Goal: Task Accomplishment & Management: Manage account settings

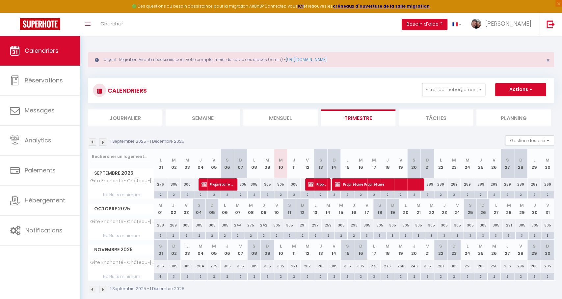
click at [103, 142] on img at bounding box center [102, 141] width 7 height 7
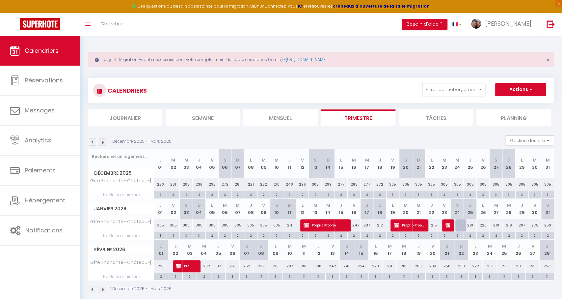
click at [103, 142] on img at bounding box center [102, 141] width 7 height 7
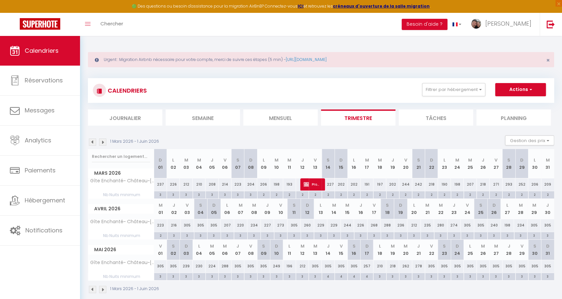
click at [103, 142] on img at bounding box center [102, 141] width 7 height 7
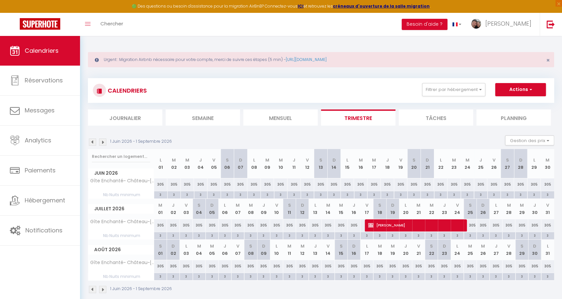
click at [103, 142] on img at bounding box center [102, 141] width 7 height 7
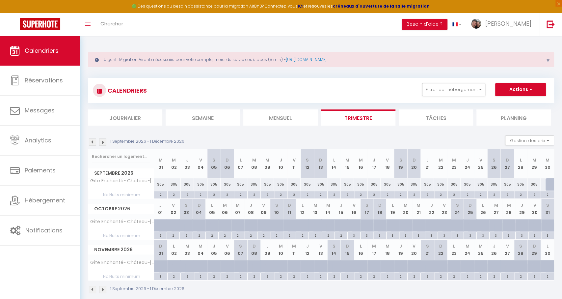
click at [103, 142] on img at bounding box center [102, 141] width 7 height 7
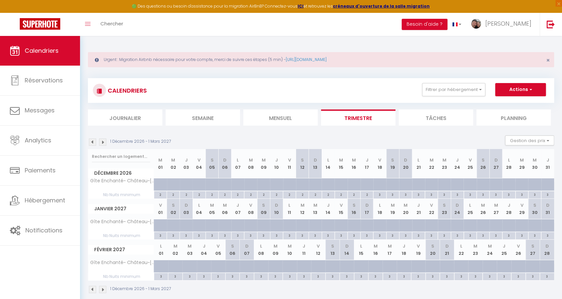
click at [93, 143] on img at bounding box center [92, 141] width 7 height 7
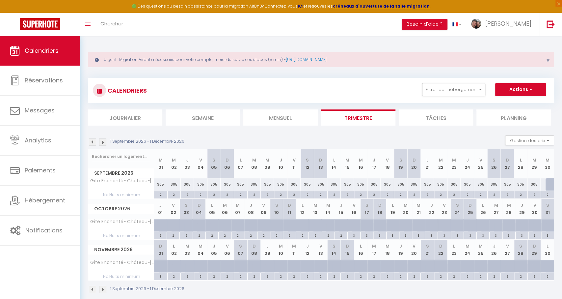
click at [237, 2] on div "🟢 Des questions ou besoin d'assistance pour la migration AirBnB? Connectez-vous…" at bounding box center [281, 6] width 562 height 13
click at [448, 93] on button "Filtrer par hébergement" at bounding box center [453, 89] width 63 height 13
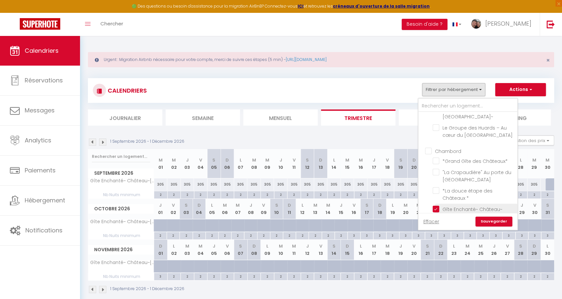
click at [438, 206] on input "Gîte Enchanté~ Château~[GEOGRAPHIC_DATA]" at bounding box center [474, 209] width 82 height 7
checkbox input "false"
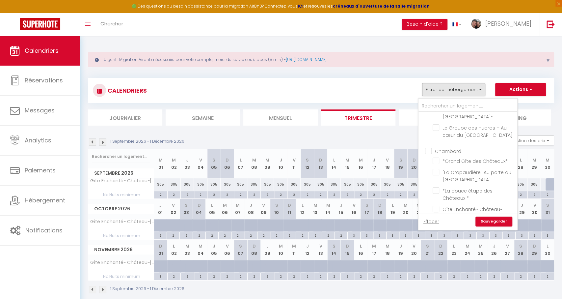
checkbox input "false"
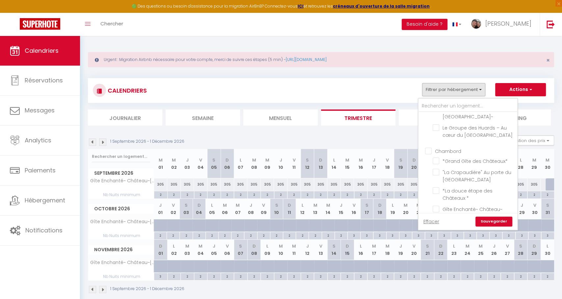
checkbox input "false"
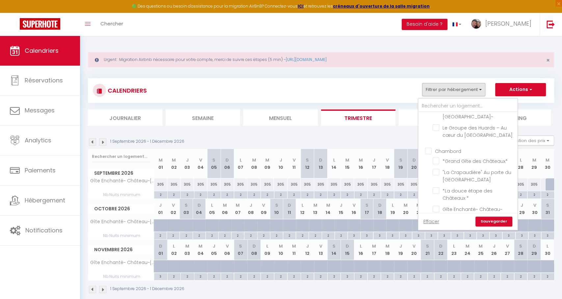
checkbox input "false"
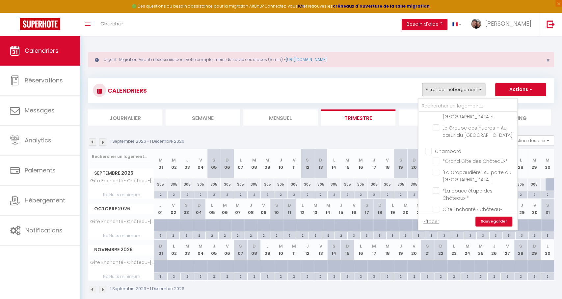
checkbox input "false"
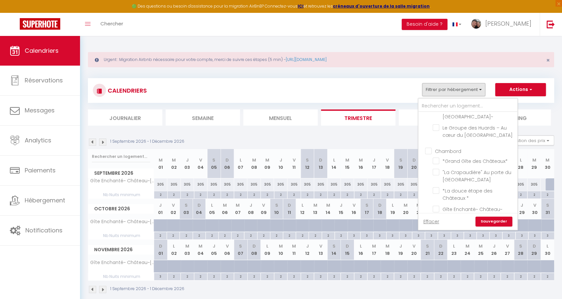
checkbox input "false"
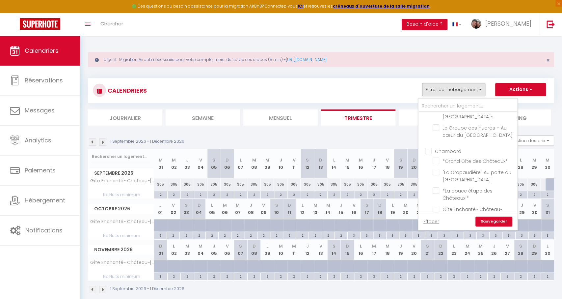
checkbox input "false"
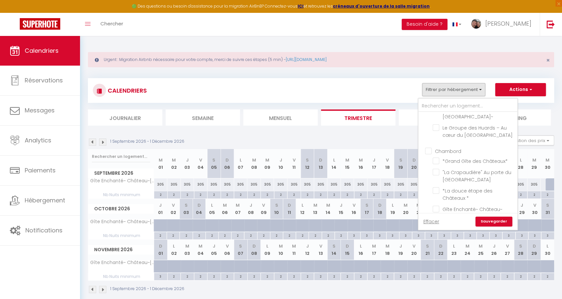
checkbox input "false"
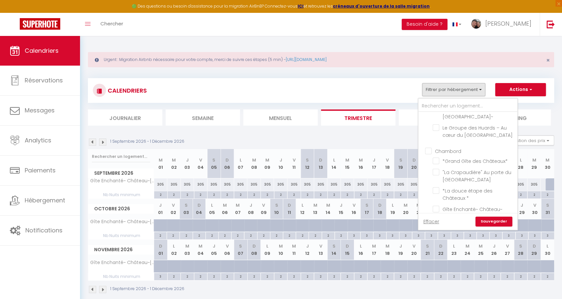
checkbox input "false"
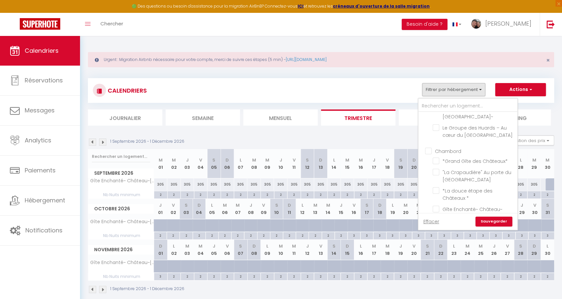
checkbox input "false"
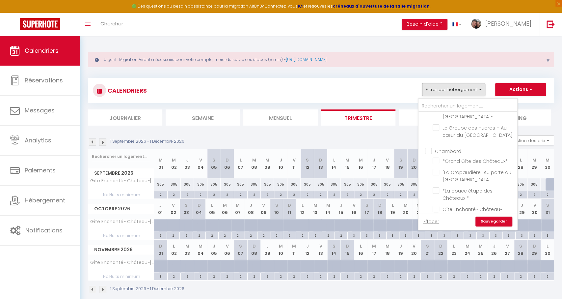
checkbox input "false"
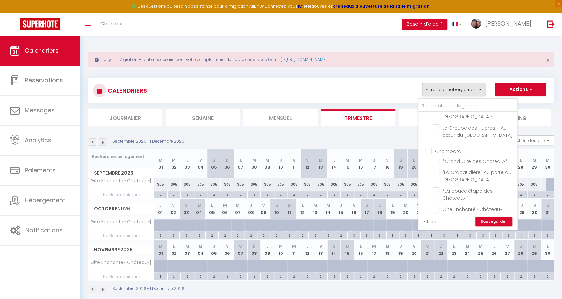
checkbox input "false"
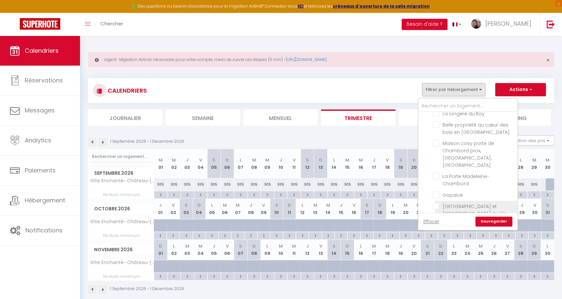
click at [434, 203] on input "[GEOGRAPHIC_DATA] et [GEOGRAPHIC_DATA] à vélo" at bounding box center [474, 206] width 82 height 7
checkbox input "true"
checkbox input "false"
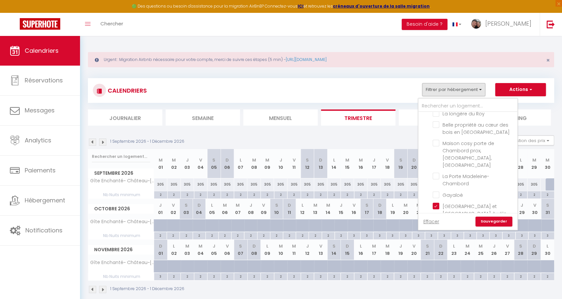
checkbox input "false"
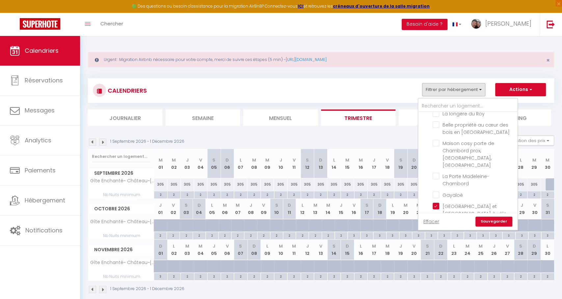
checkbox input "false"
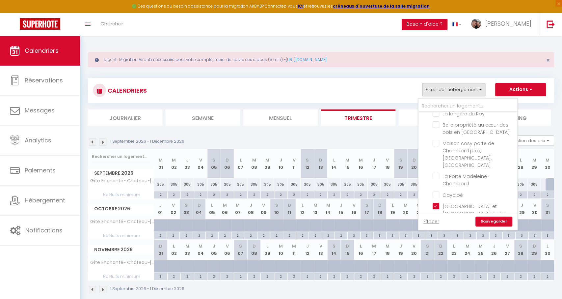
checkbox input "false"
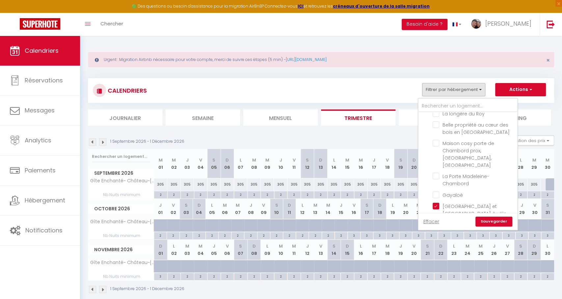
checkbox input "false"
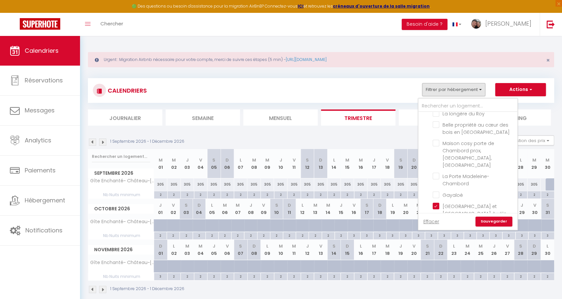
checkbox input "false"
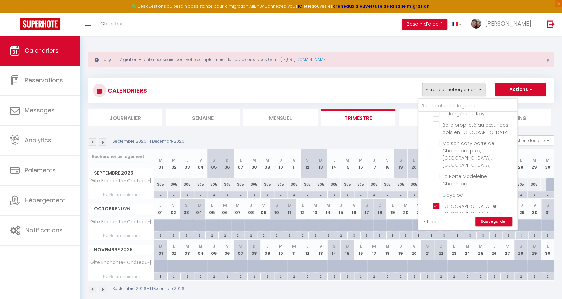
checkbox input "false"
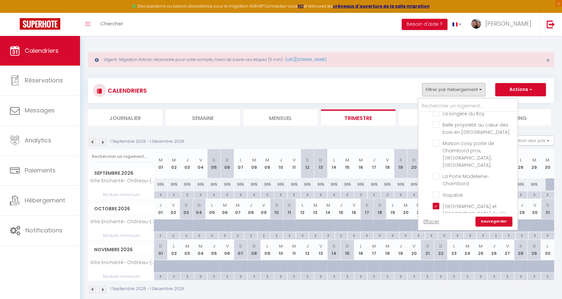
checkbox input "false"
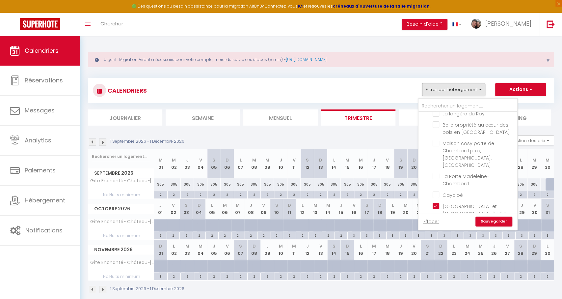
checkbox input "false"
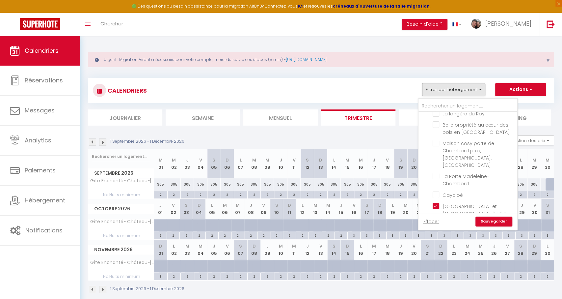
checkbox input "false"
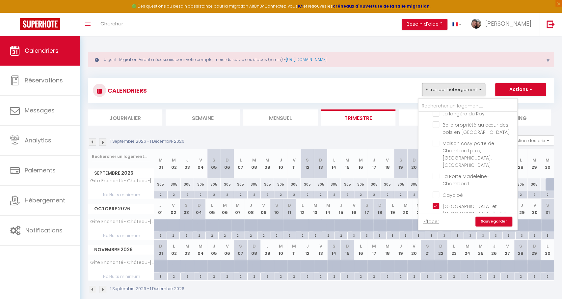
checkbox input "false"
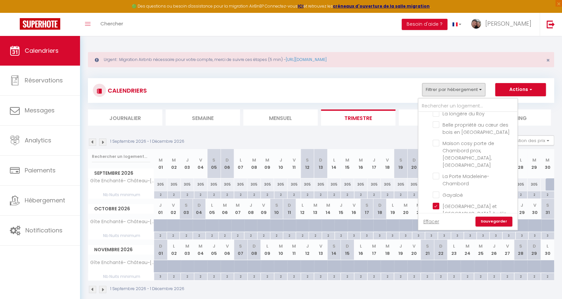
checkbox input "false"
click at [486, 213] on div "Effacer Sauvegarder" at bounding box center [468, 221] width 99 height 17
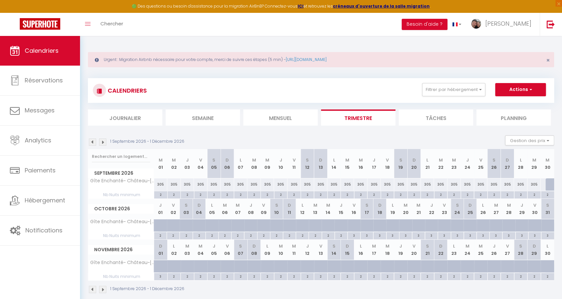
click at [453, 77] on div "CALENDRIERS Filtrer par hébergement CHEMERY La Riolle ★ Zoo de [GEOGRAPHIC_DATA…" at bounding box center [321, 186] width 466 height 228
click at [451, 82] on div "CALENDRIERS Filtrer par hébergement CHEMERY La Riolle ★ Zoo de [GEOGRAPHIC_DATA…" at bounding box center [321, 90] width 466 height 25
click at [453, 89] on button "Filtrer par hébergement" at bounding box center [453, 89] width 63 height 13
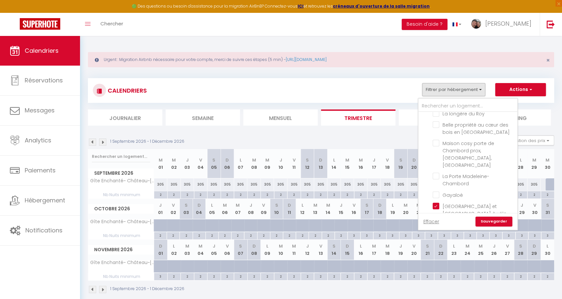
click at [487, 223] on link "Sauvegarder" at bounding box center [494, 221] width 37 height 10
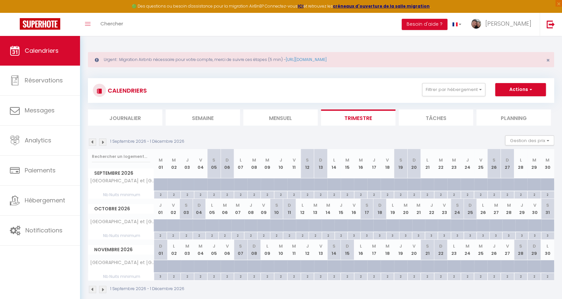
click at [90, 140] on img at bounding box center [92, 141] width 7 height 7
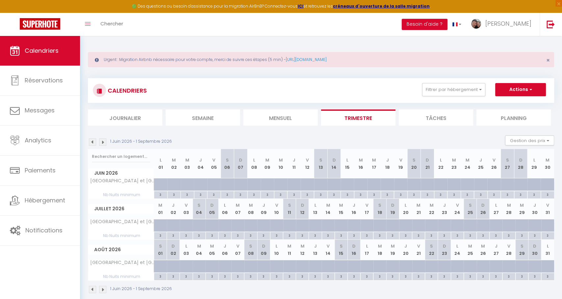
click at [90, 140] on img at bounding box center [92, 141] width 7 height 7
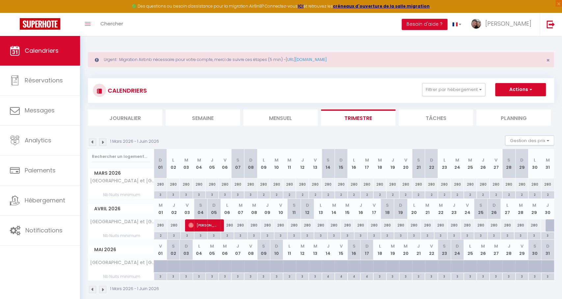
click at [90, 141] on img at bounding box center [92, 141] width 7 height 7
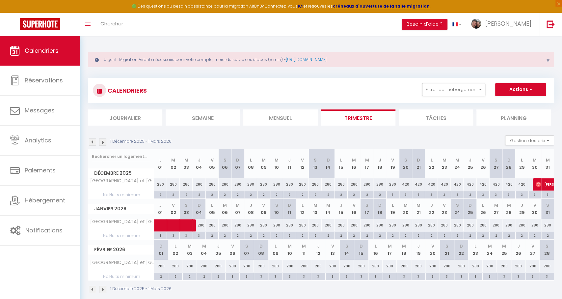
click at [94, 144] on img at bounding box center [92, 141] width 7 height 7
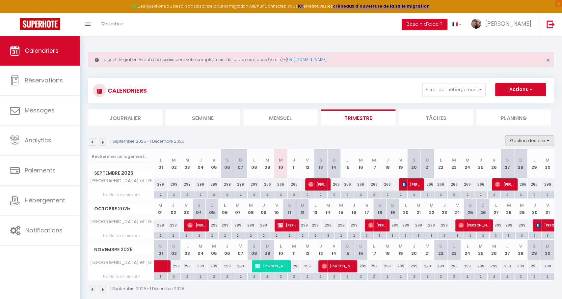
drag, startPoint x: 507, startPoint y: 136, endPoint x: 511, endPoint y: 138, distance: 4.0
click at [508, 136] on button "Gestion des prix" at bounding box center [529, 140] width 49 height 10
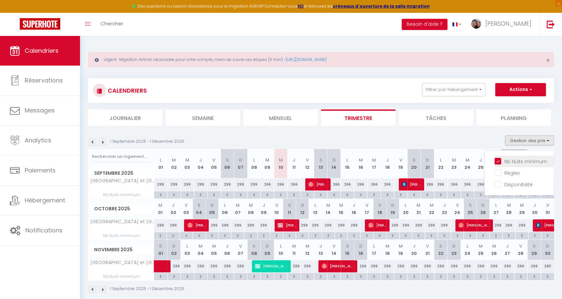
click at [499, 162] on input "Nb Nuits minimum" at bounding box center [524, 160] width 59 height 7
checkbox input "false"
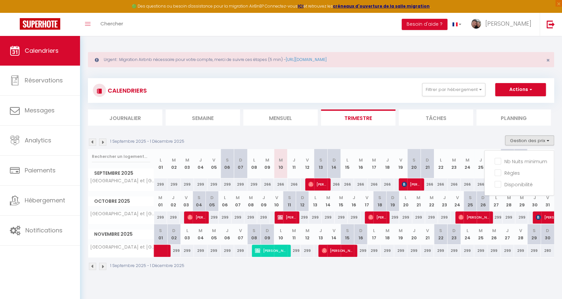
click at [441, 119] on li "Tâches" at bounding box center [436, 117] width 74 height 16
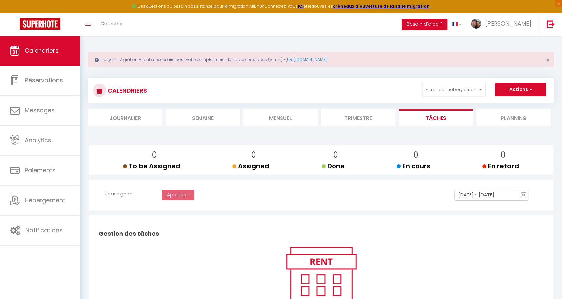
select select
click at [254, 115] on li "Mensuel" at bounding box center [280, 117] width 74 height 16
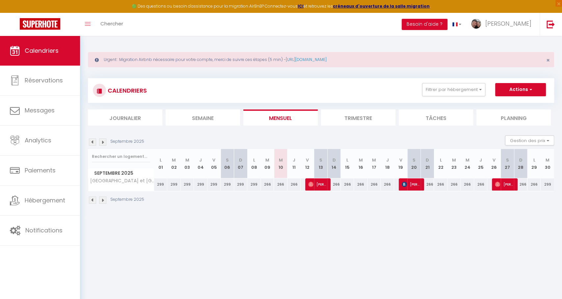
click at [101, 141] on img at bounding box center [102, 141] width 7 height 7
